Goal: Transaction & Acquisition: Purchase product/service

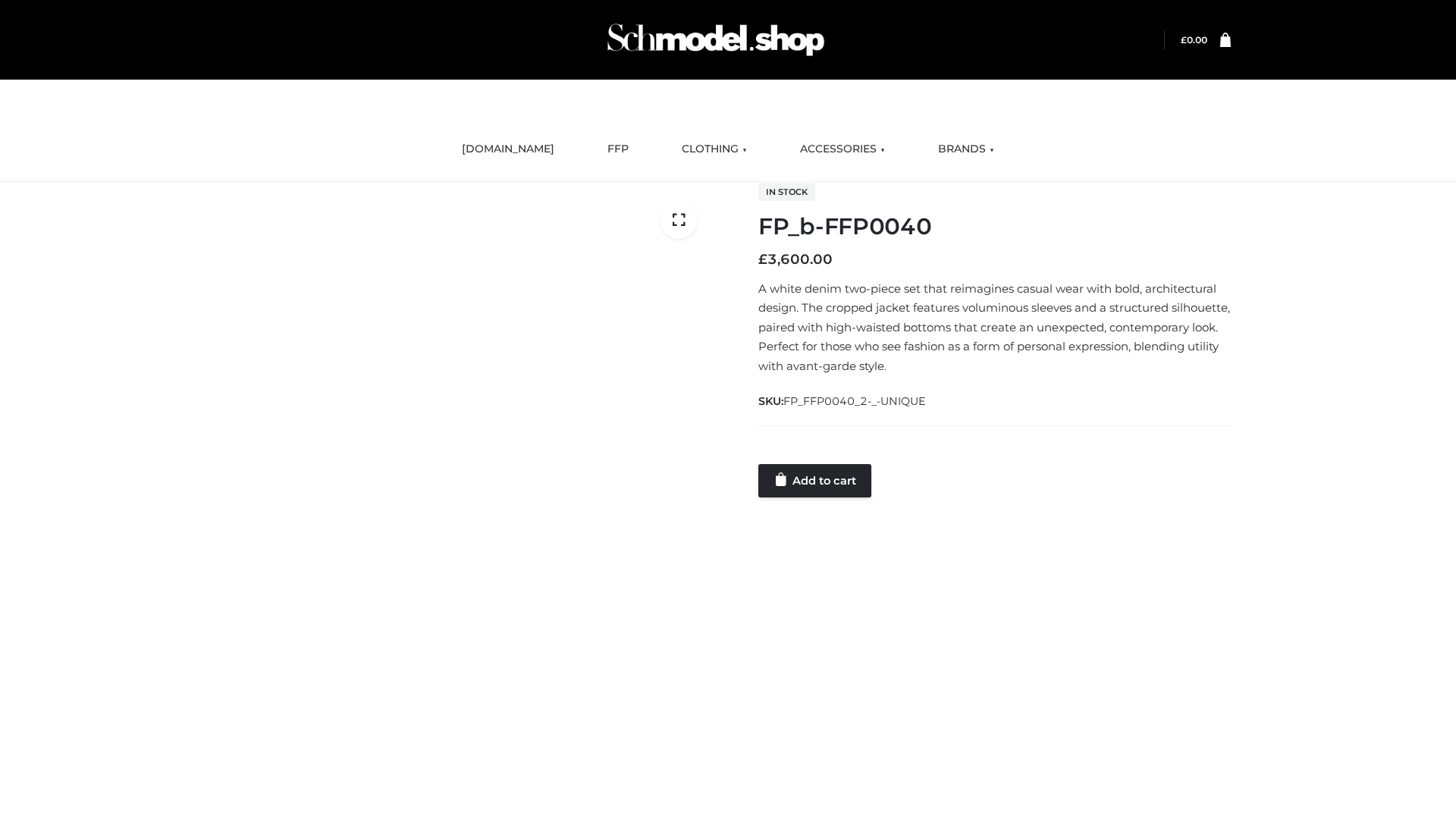
click at [815, 480] on link "Add to cart" at bounding box center [815, 481] width 113 height 34
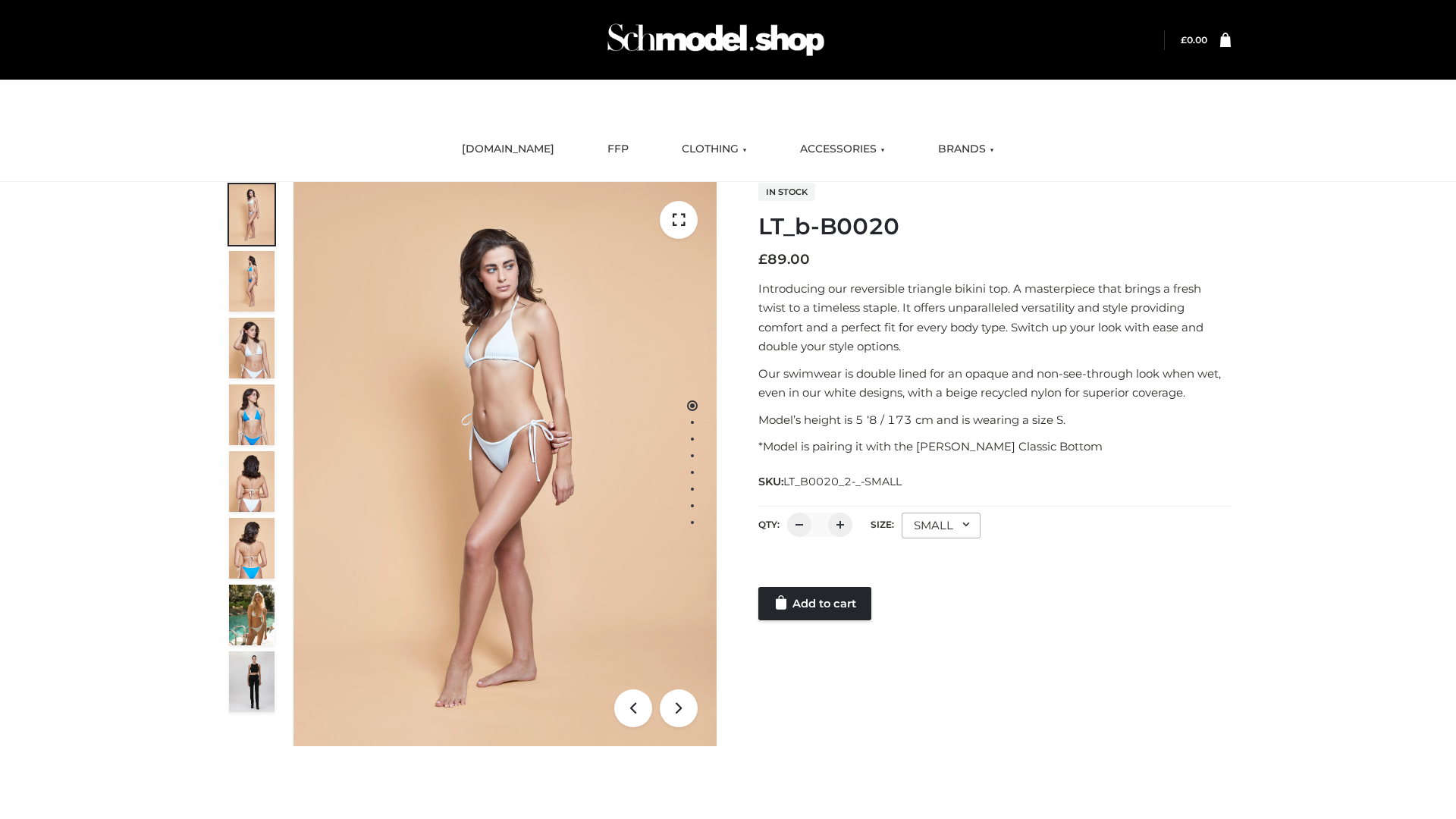
click at [815, 604] on link "Add to cart" at bounding box center [815, 603] width 113 height 34
